Goal: Task Accomplishment & Management: Manage account settings

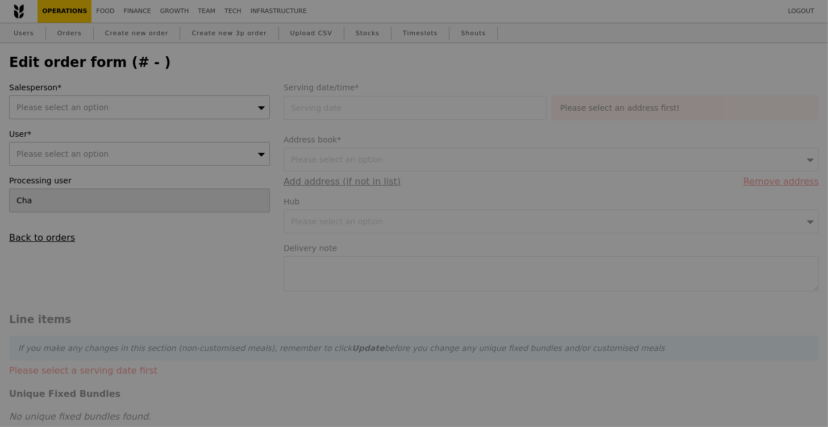
type input "29 Aug 2025"
type textarea "12.15pm delivery please Delivery address: Admiralty Medical Centre, Level 4 Blk…"
type input "102.50"
type input "10.23"
type input "11.15"
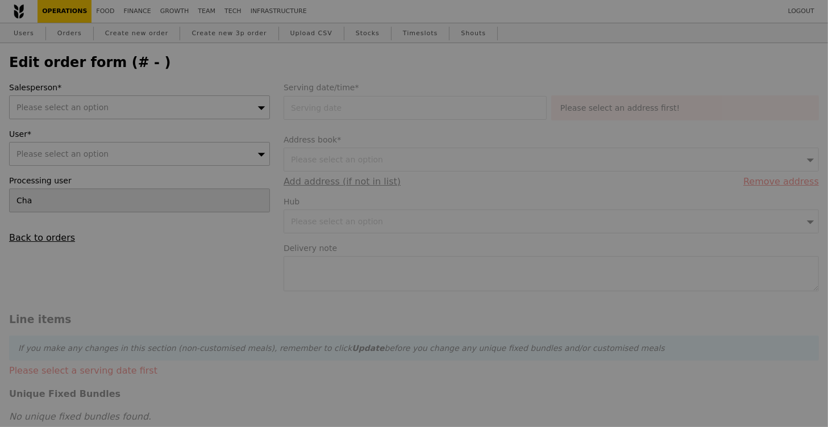
type input "113.65"
type input "Loading..."
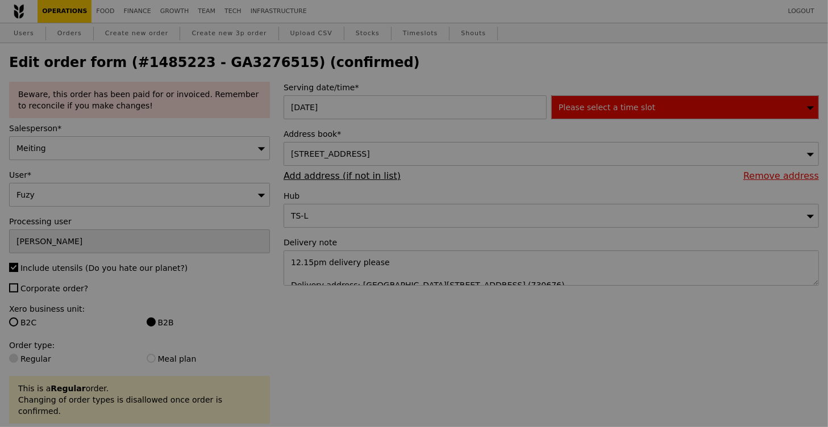
type input "499"
type input "493"
type input "483"
type input "497"
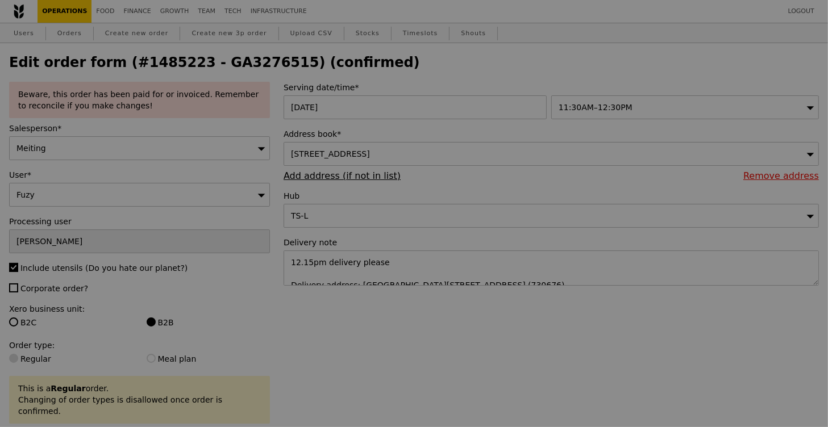
type input "Update"
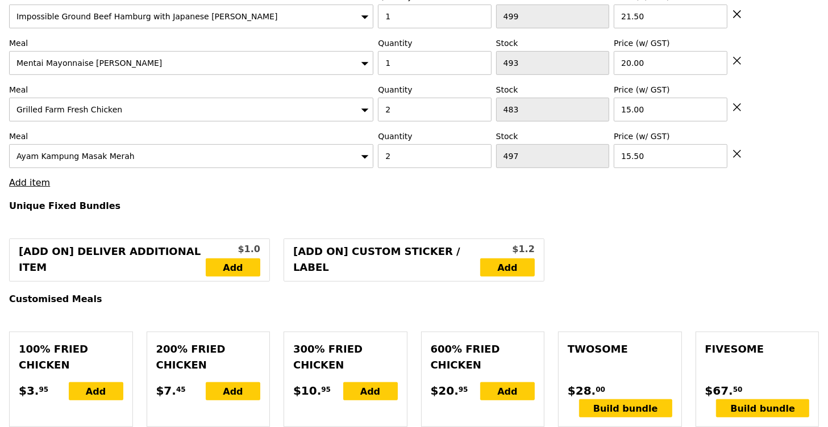
scroll to position [536, 0]
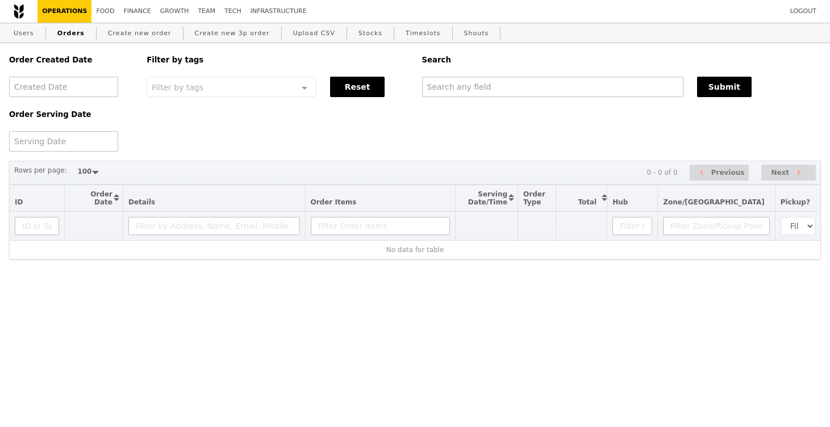
select select "100"
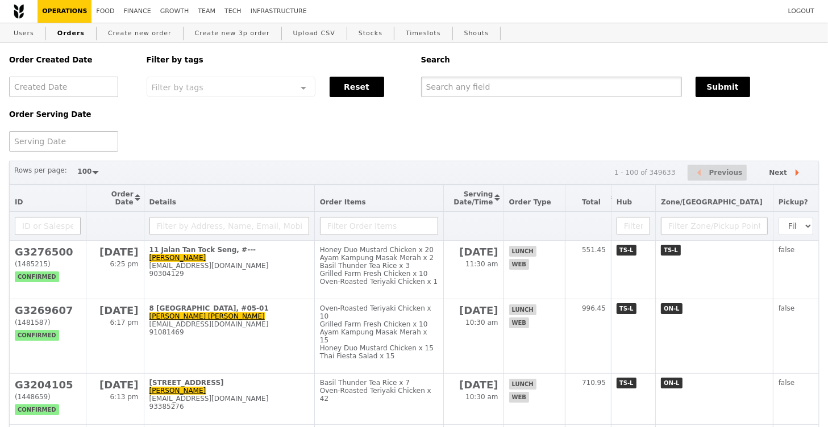
click at [440, 91] on input "text" at bounding box center [551, 87] width 261 height 20
paste input "GA3276515"
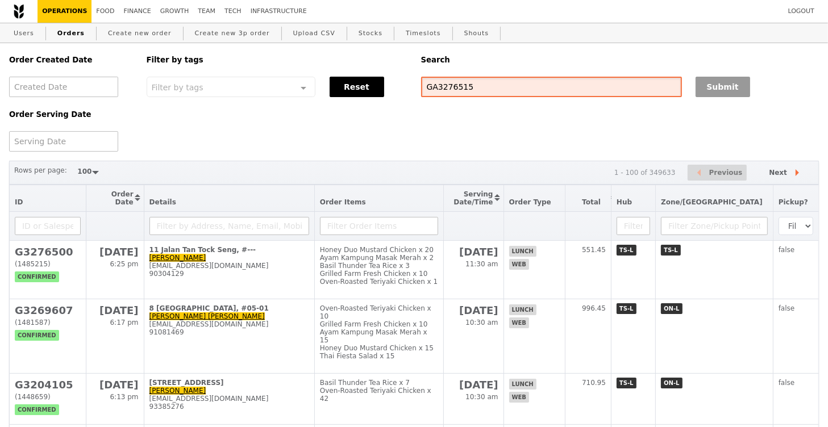
type input "GA3276515"
click at [726, 86] on button "Submit" at bounding box center [723, 87] width 55 height 20
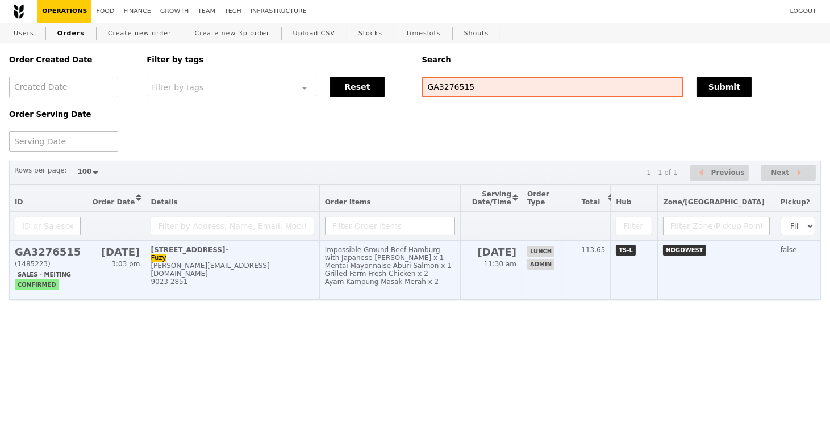
click at [305, 269] on div "abdulrahim.nurul.fuziana@ktph.com.sg" at bounding box center [232, 270] width 163 height 16
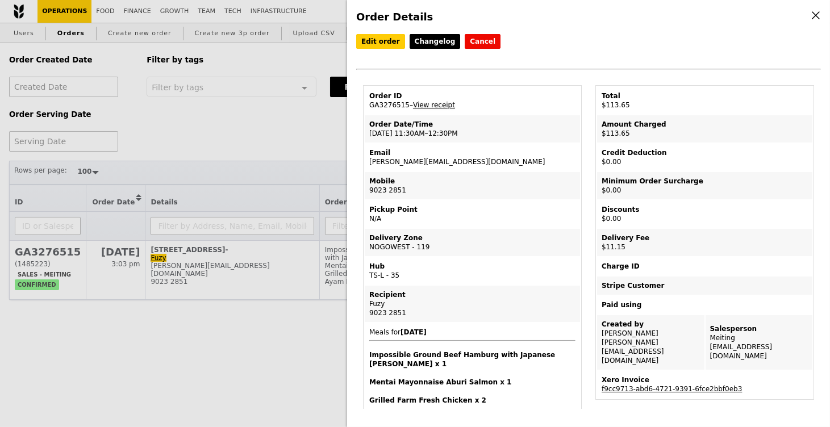
click at [432, 102] on link "View receipt" at bounding box center [434, 105] width 42 height 8
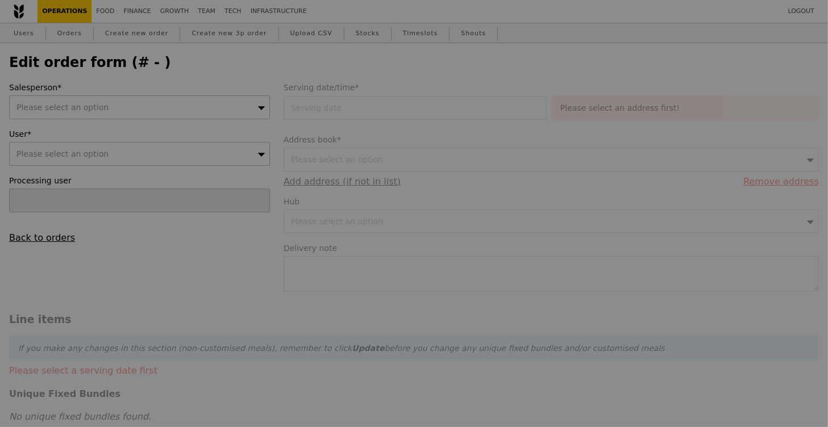
type input "29 Aug 2025"
type textarea "12.15pm delivery please Delivery address: Admiralty Medical Centre, Level 4 Blk…"
type input "102.50"
type input "10.23"
type input "11.15"
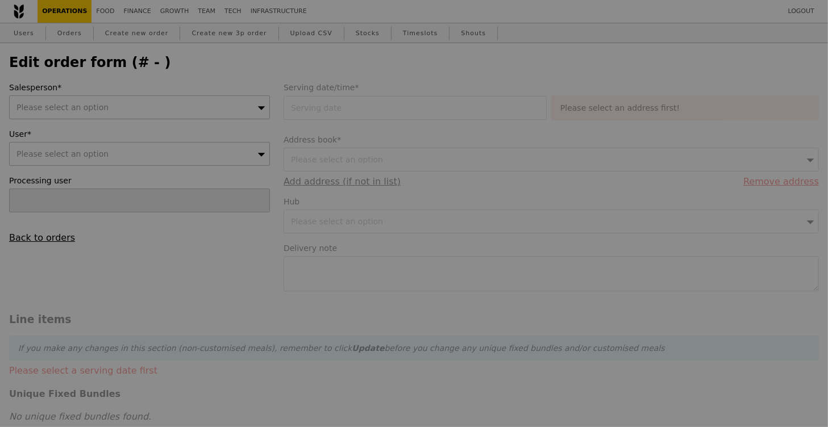
type input "113.65"
type input "Loading..."
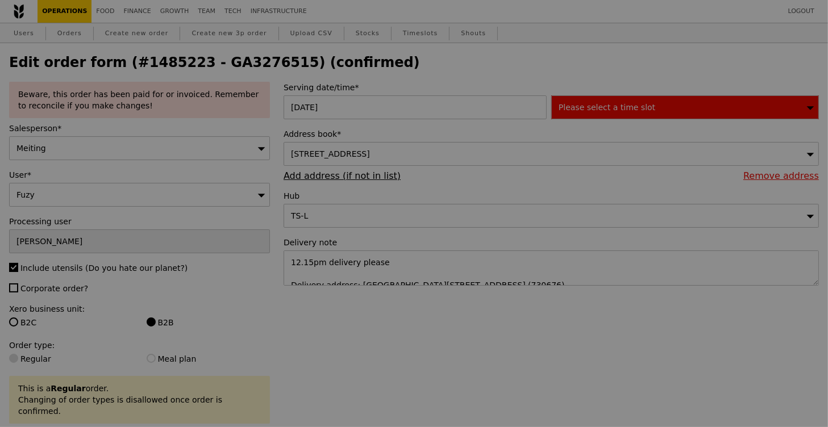
type input "499"
type input "493"
type input "483"
type input "497"
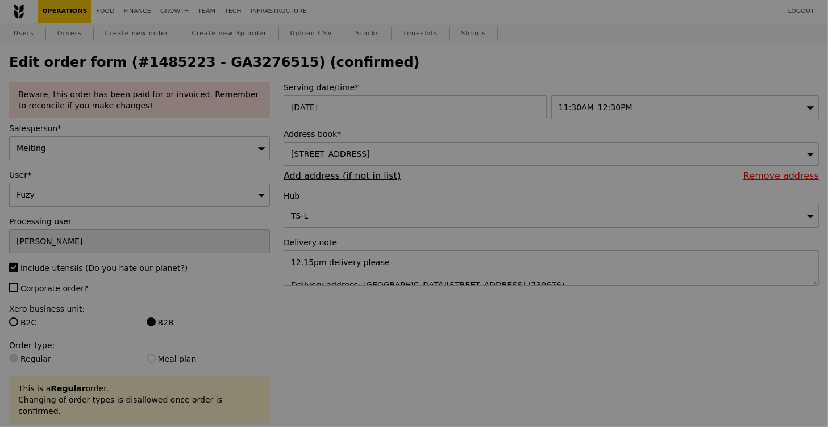
type input "Update"
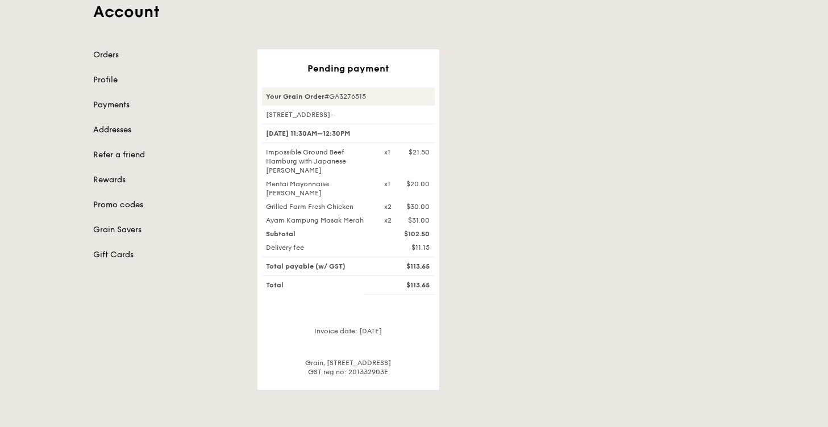
scroll to position [84, 0]
